Goal: Task Accomplishment & Management: Complete application form

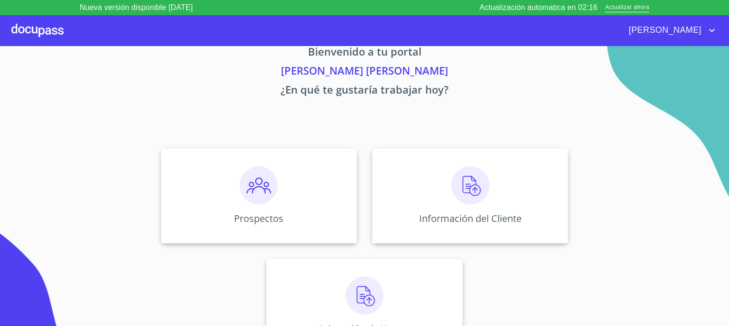
scroll to position [41, 0]
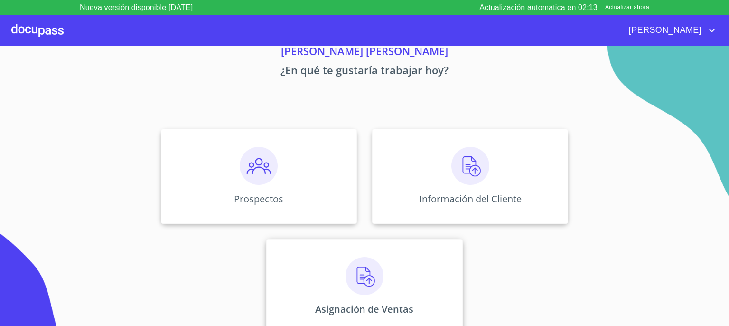
click at [366, 275] on img at bounding box center [364, 276] width 38 height 38
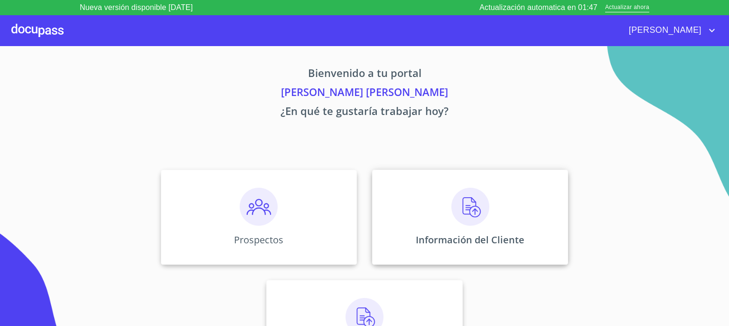
click at [465, 205] on img at bounding box center [470, 206] width 38 height 38
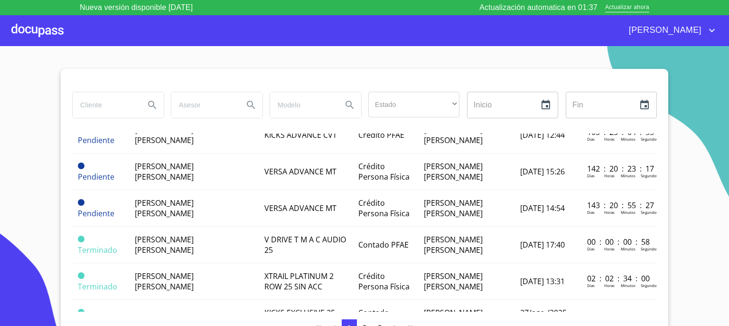
scroll to position [171, 0]
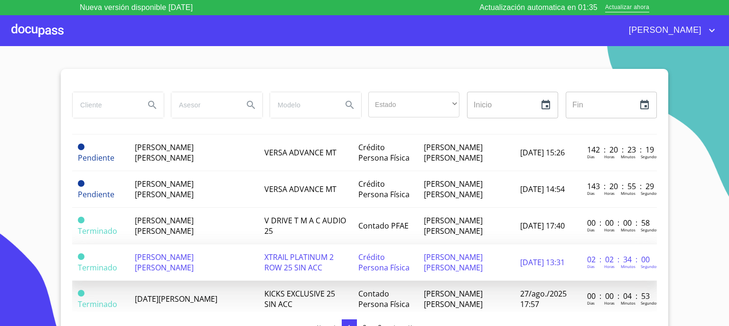
click at [184, 255] on span "[PERSON_NAME] [PERSON_NAME]" at bounding box center [164, 262] width 59 height 21
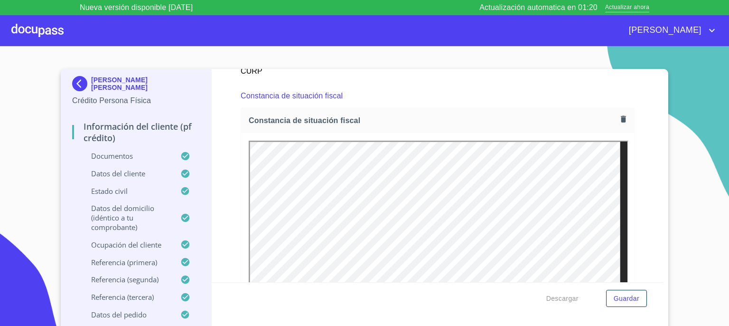
scroll to position [2619, 0]
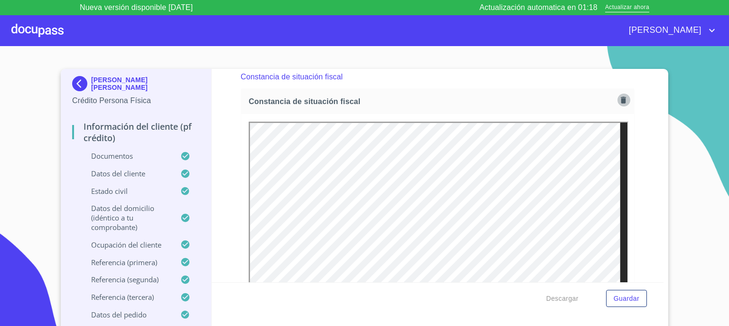
click at [621, 97] on icon "button" at bounding box center [623, 99] width 5 height 7
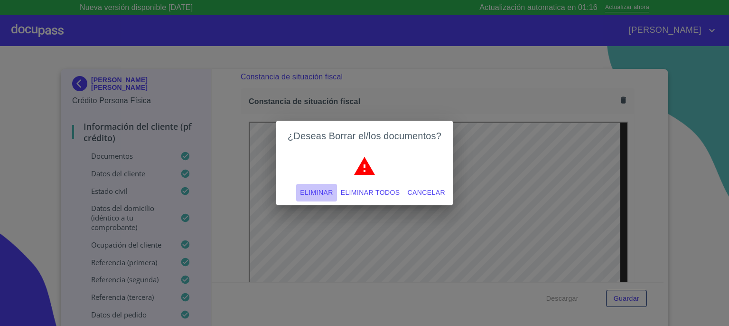
click at [324, 193] on span "Eliminar" at bounding box center [316, 193] width 33 height 12
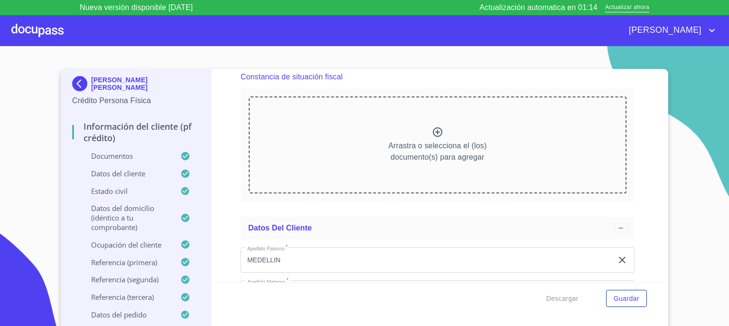
click at [433, 127] on icon at bounding box center [437, 131] width 9 height 9
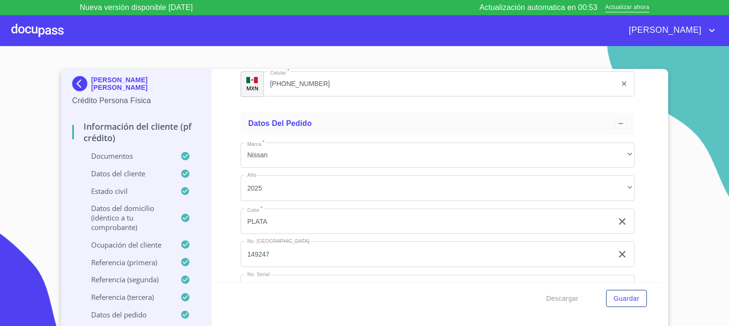
scroll to position [5533, 0]
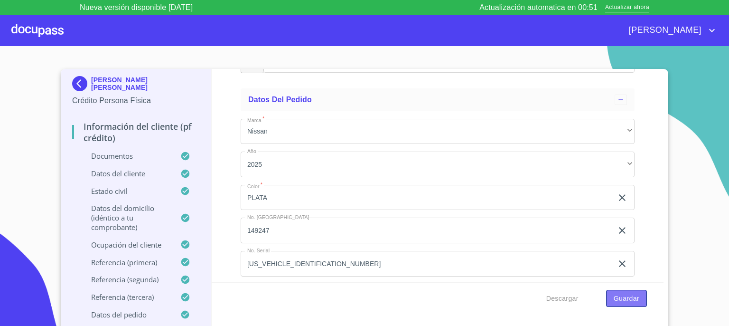
click at [628, 298] on span "Guardar" at bounding box center [627, 298] width 26 height 12
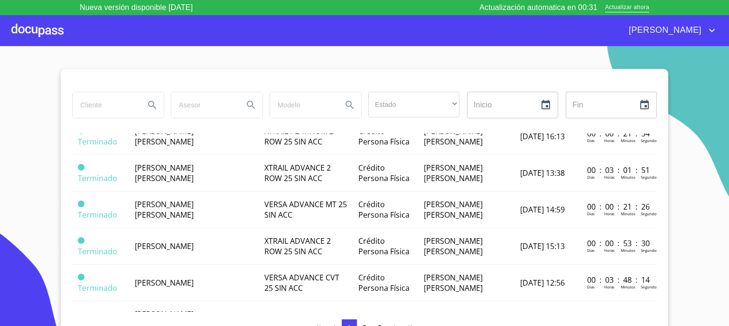
scroll to position [771, 0]
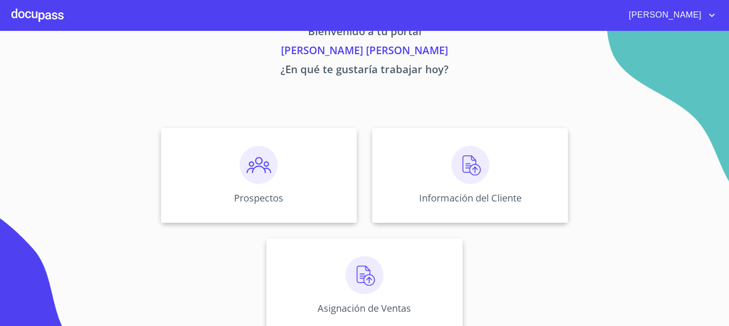
scroll to position [41, 0]
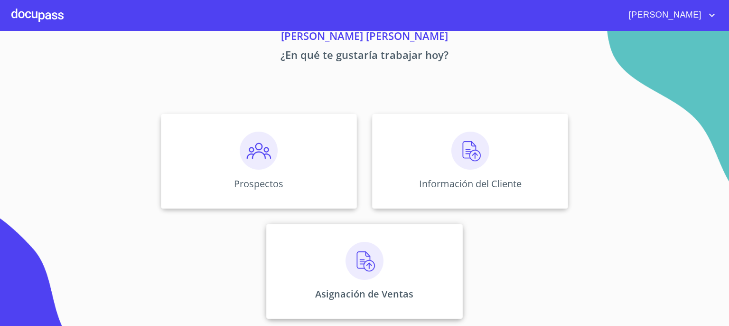
click at [357, 259] on img at bounding box center [364, 261] width 38 height 38
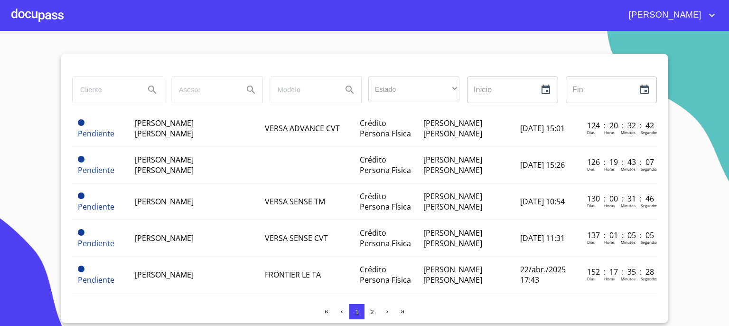
scroll to position [771, 0]
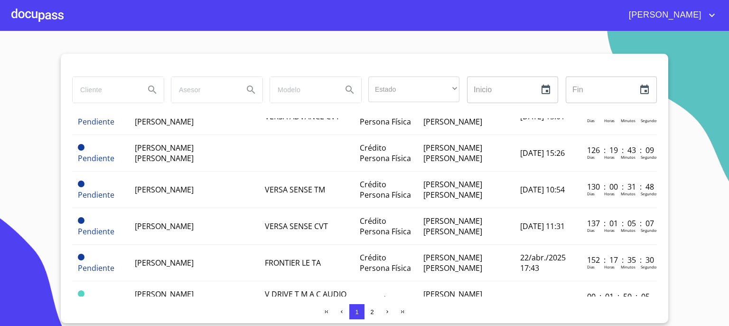
click at [129, 96] on input "search" at bounding box center [105, 90] width 65 height 26
type input "JUANA MARIA"
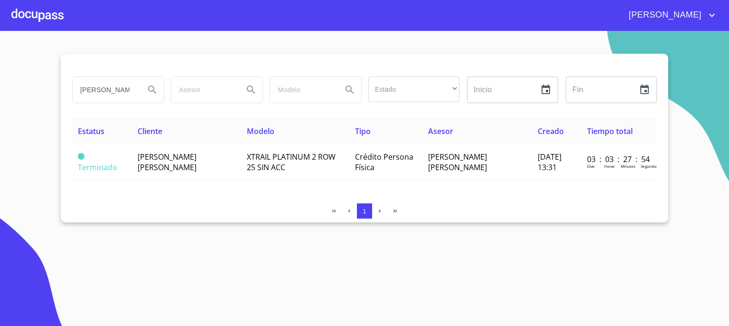
scroll to position [0, 0]
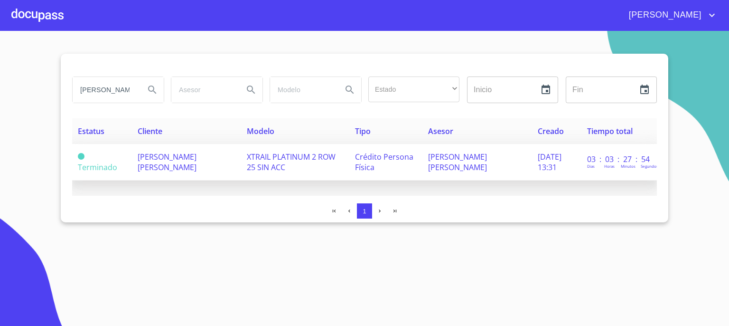
click at [160, 162] on span "[PERSON_NAME] [PERSON_NAME]" at bounding box center [167, 161] width 59 height 21
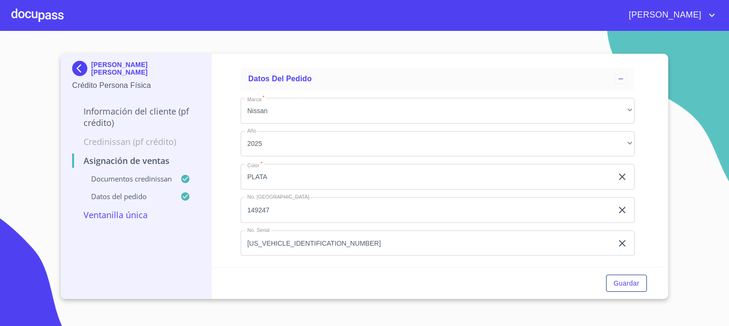
scroll to position [670, 0]
click at [626, 283] on span "Guardar" at bounding box center [627, 283] width 26 height 12
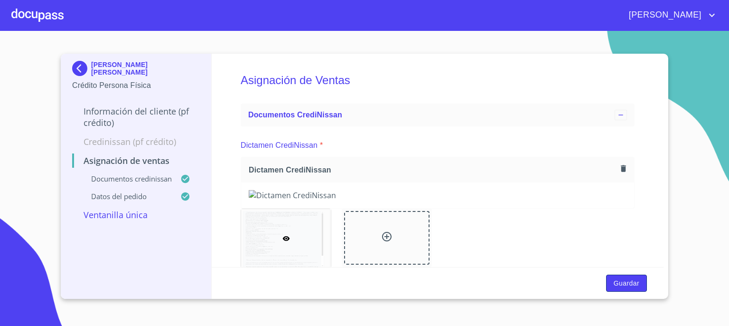
click at [629, 283] on span "Guardar" at bounding box center [627, 283] width 26 height 12
